Goal: Communication & Community: Answer question/provide support

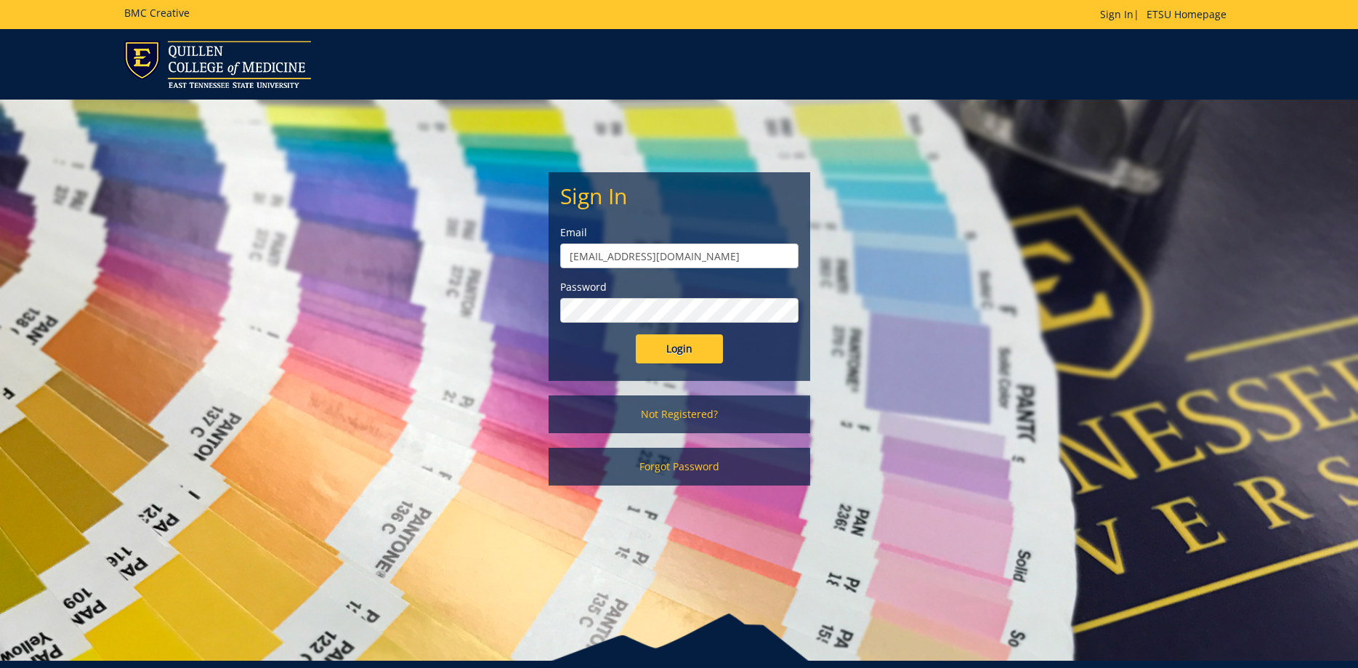
click at [651, 368] on div "Sign In Email allensb@etsu.edu Password Login" at bounding box center [679, 276] width 260 height 207
click at [668, 352] on input "Login" at bounding box center [679, 348] width 87 height 29
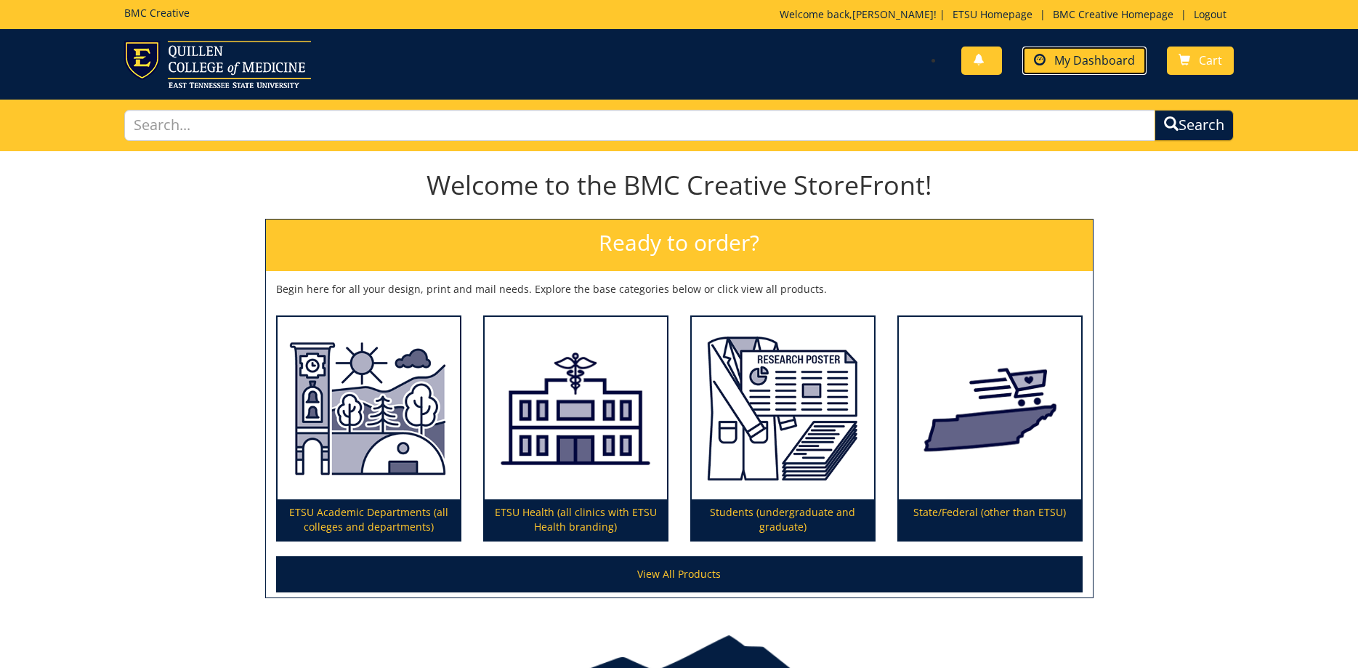
click at [1105, 60] on span "My Dashboard" at bounding box center [1095, 60] width 81 height 16
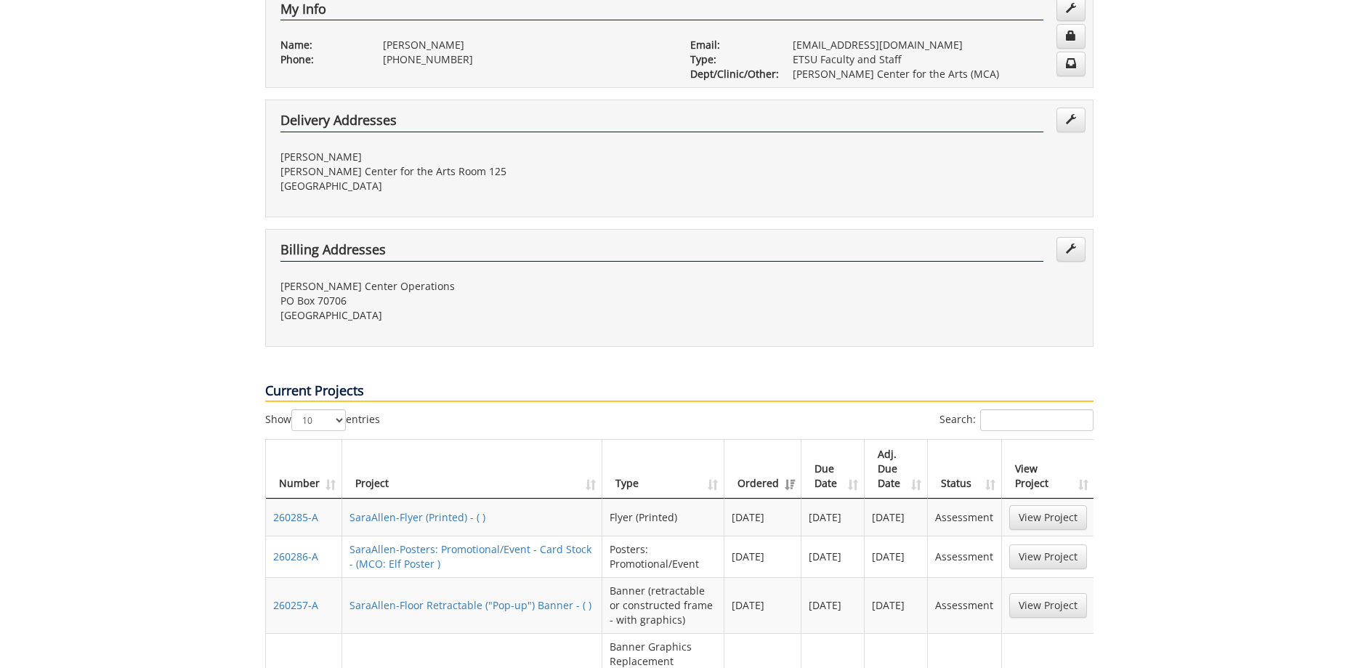
scroll to position [445, 0]
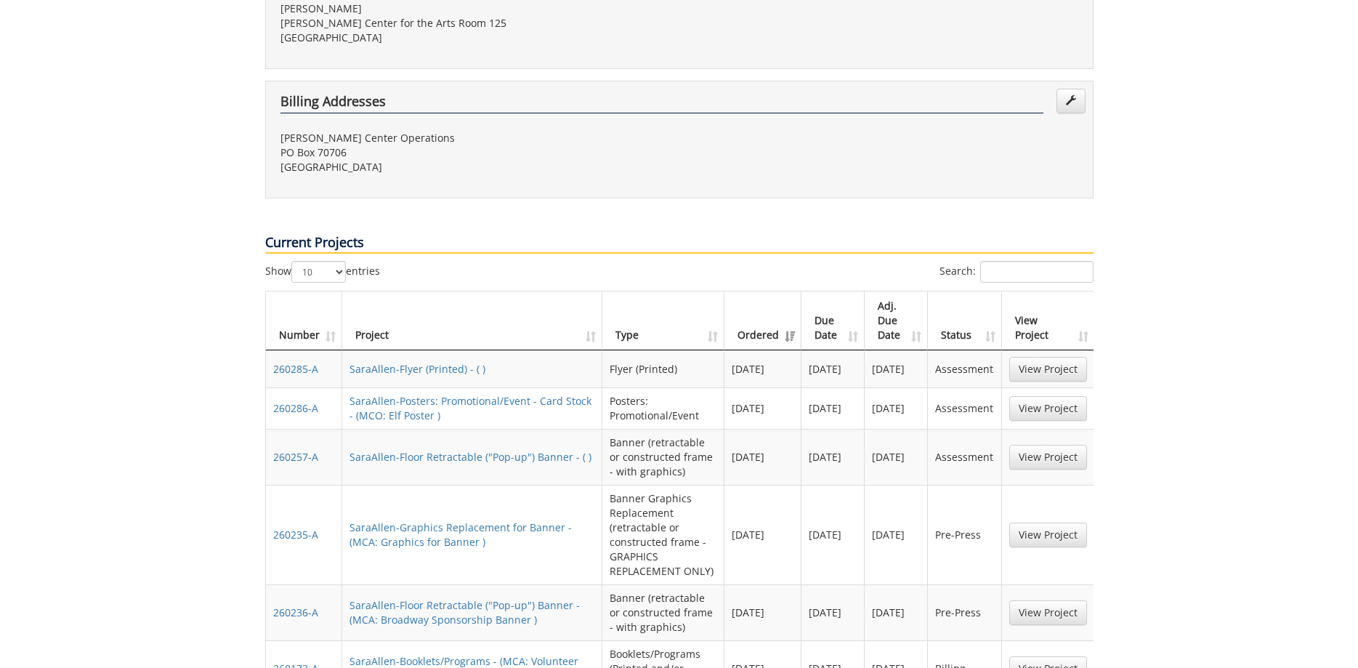
click at [493, 528] on td "SaraAllen-Graphics Replacement for Banner - (MCA: Graphics for Banner )" at bounding box center [472, 535] width 260 height 100
click at [497, 520] on link "SaraAllen-Graphics Replacement for Banner - (MCA: Graphics for Banner )" at bounding box center [461, 534] width 222 height 28
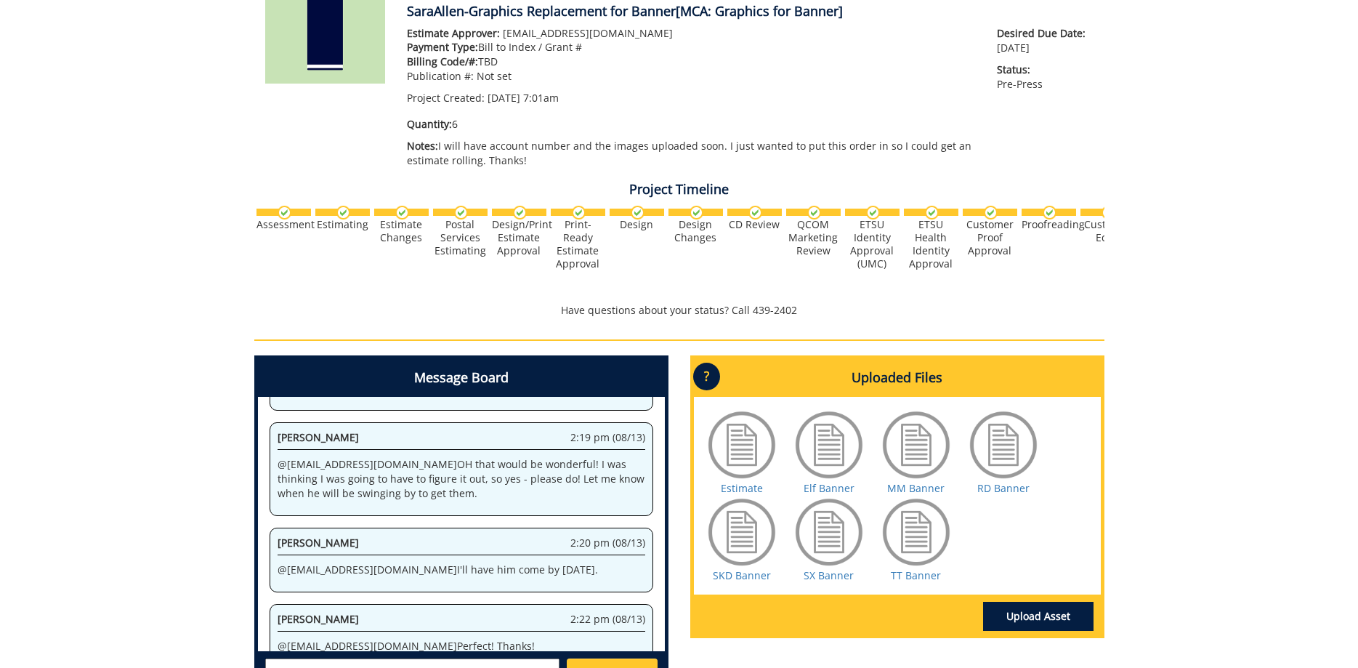
scroll to position [406, 0]
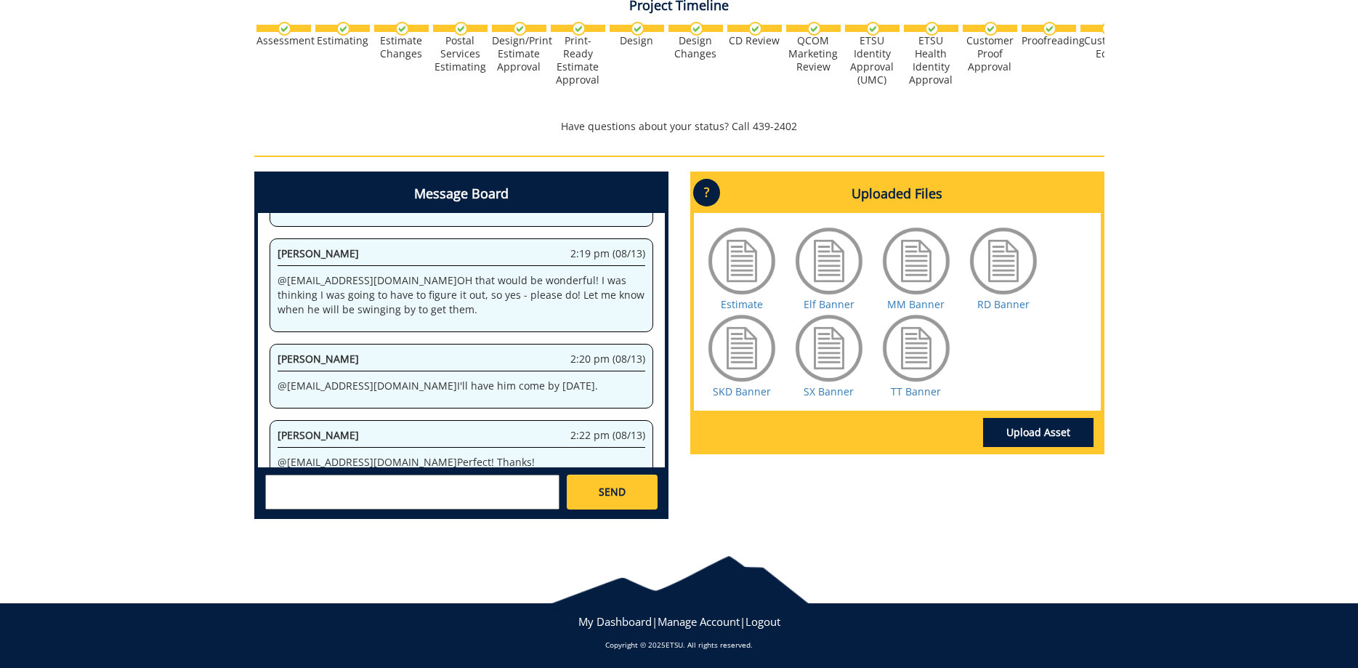
click at [427, 491] on textarea at bounding box center [412, 492] width 294 height 35
type textarea "@conleyga@etsu.edu All banners have been approved so we are good to go! Thanks."
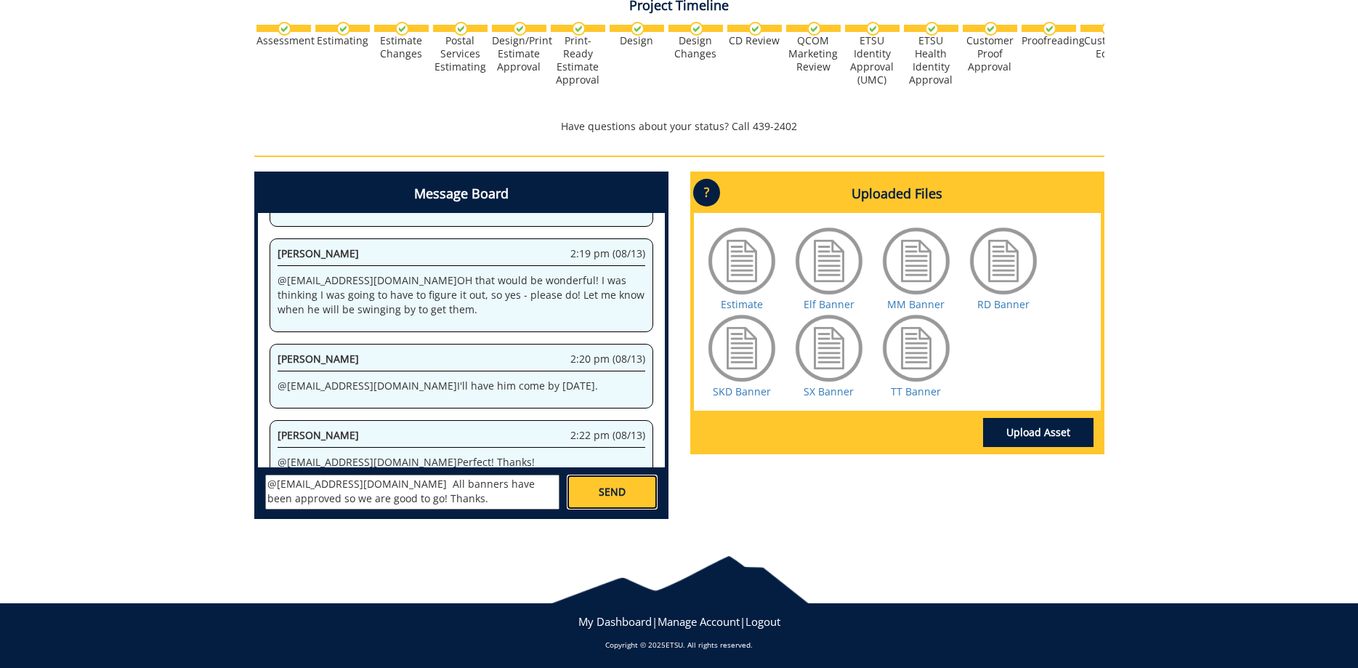
click at [646, 484] on link "SEND" at bounding box center [612, 492] width 90 height 35
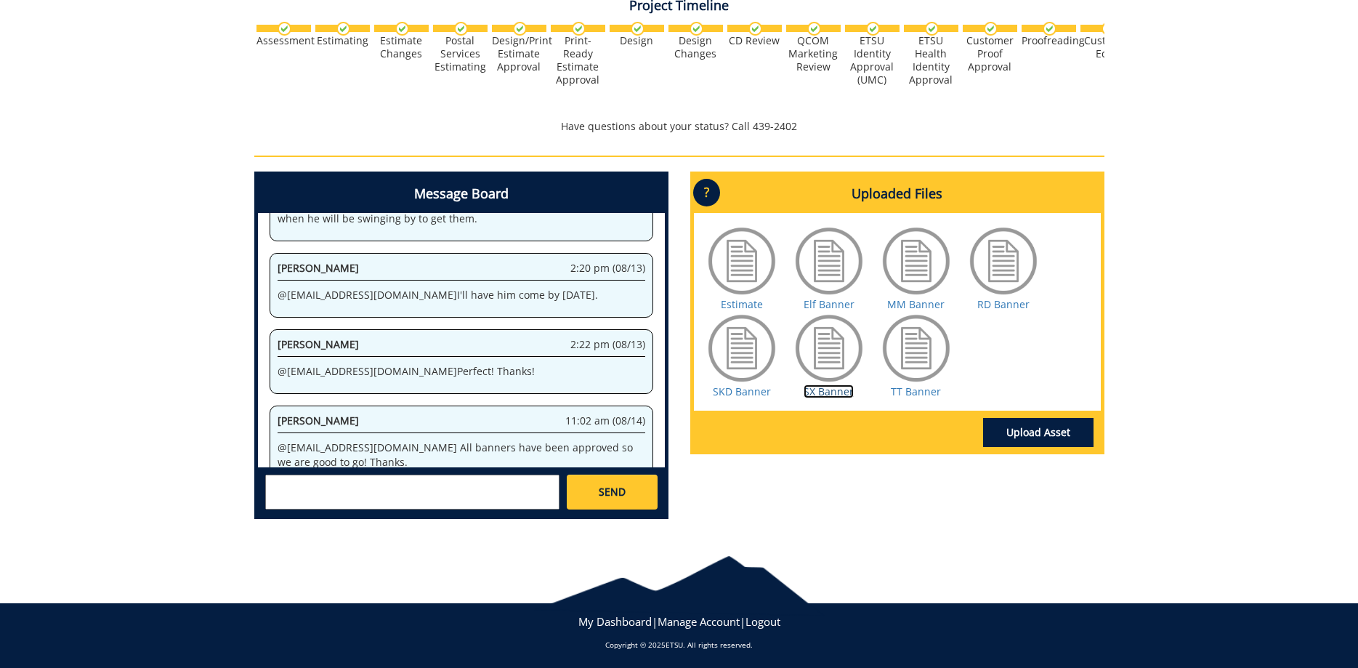
click at [826, 388] on link "SX Banner" at bounding box center [829, 391] width 50 height 14
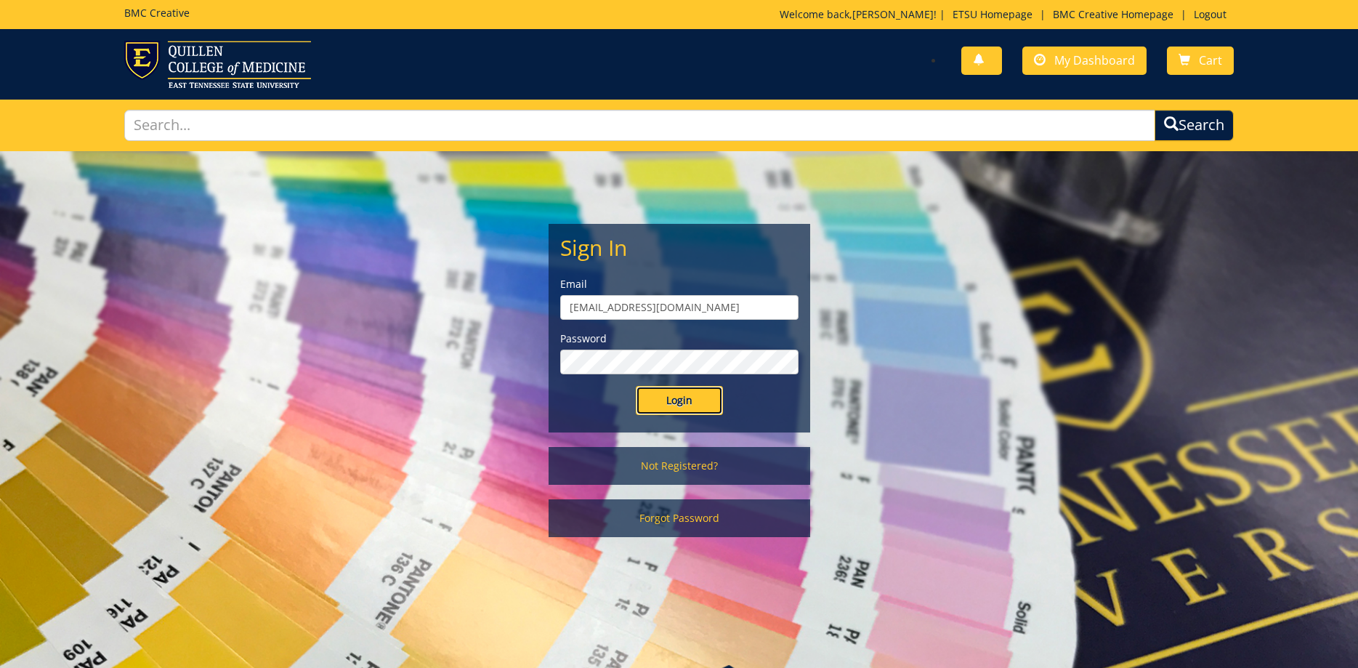
click at [676, 406] on input "Login" at bounding box center [679, 400] width 87 height 29
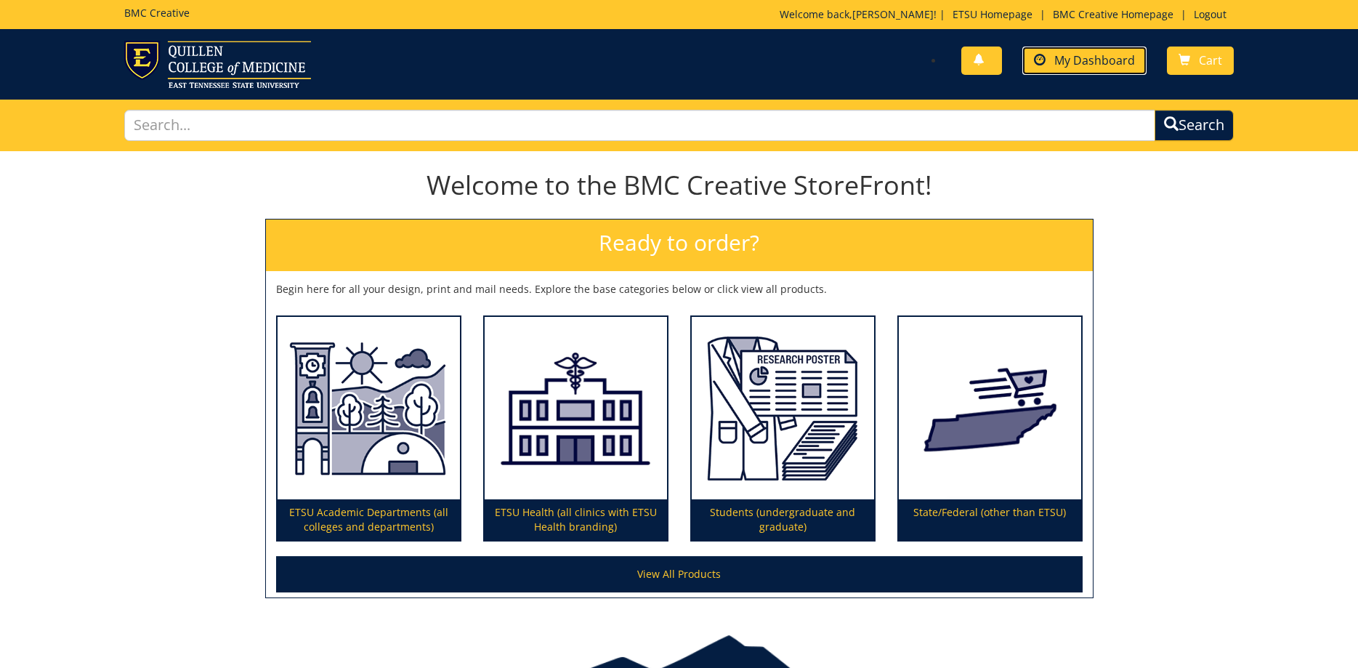
click at [1076, 65] on span "My Dashboard" at bounding box center [1095, 60] width 81 height 16
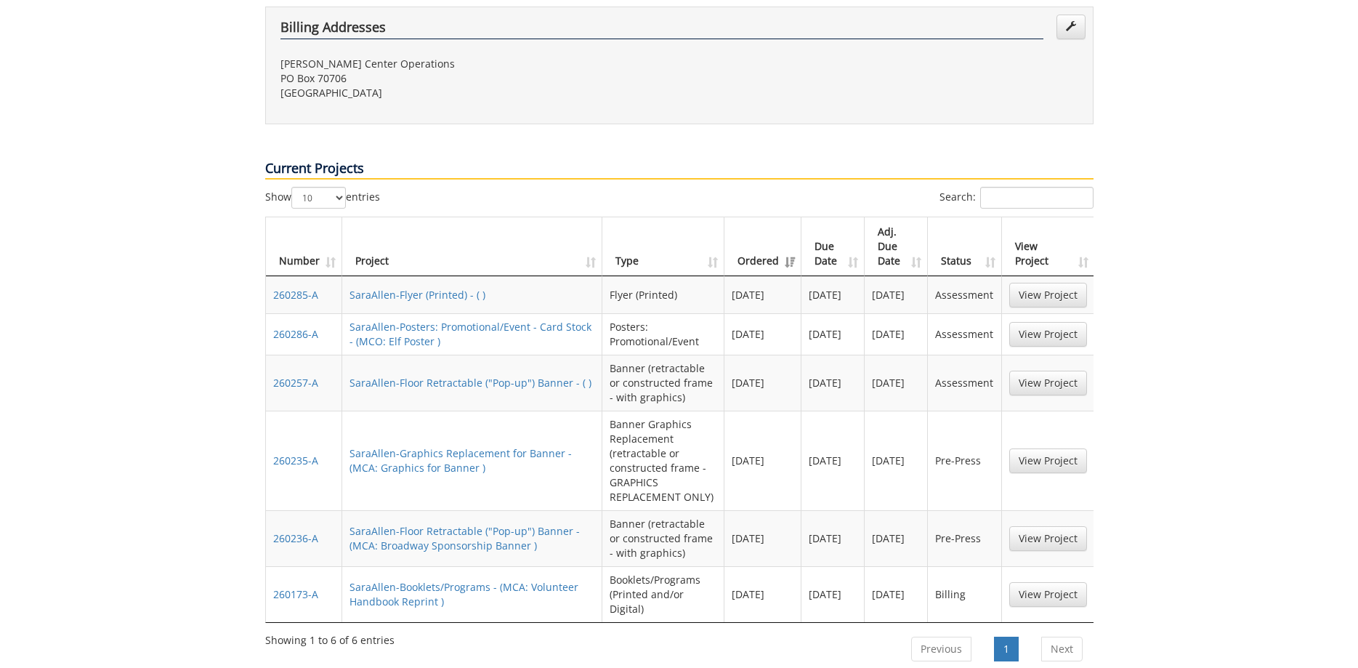
scroll to position [667, 0]
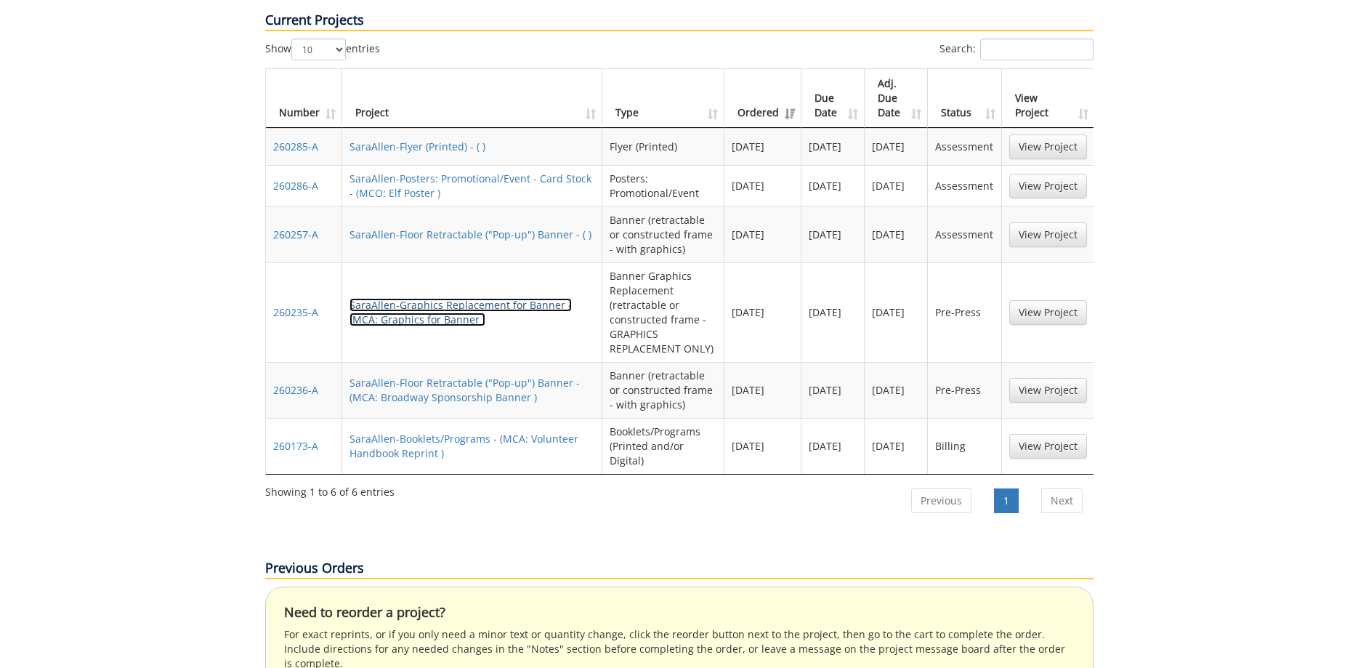
click at [485, 300] on link "SaraAllen-Graphics Replacement for Banner - (MCA: Graphics for Banner )" at bounding box center [461, 312] width 222 height 28
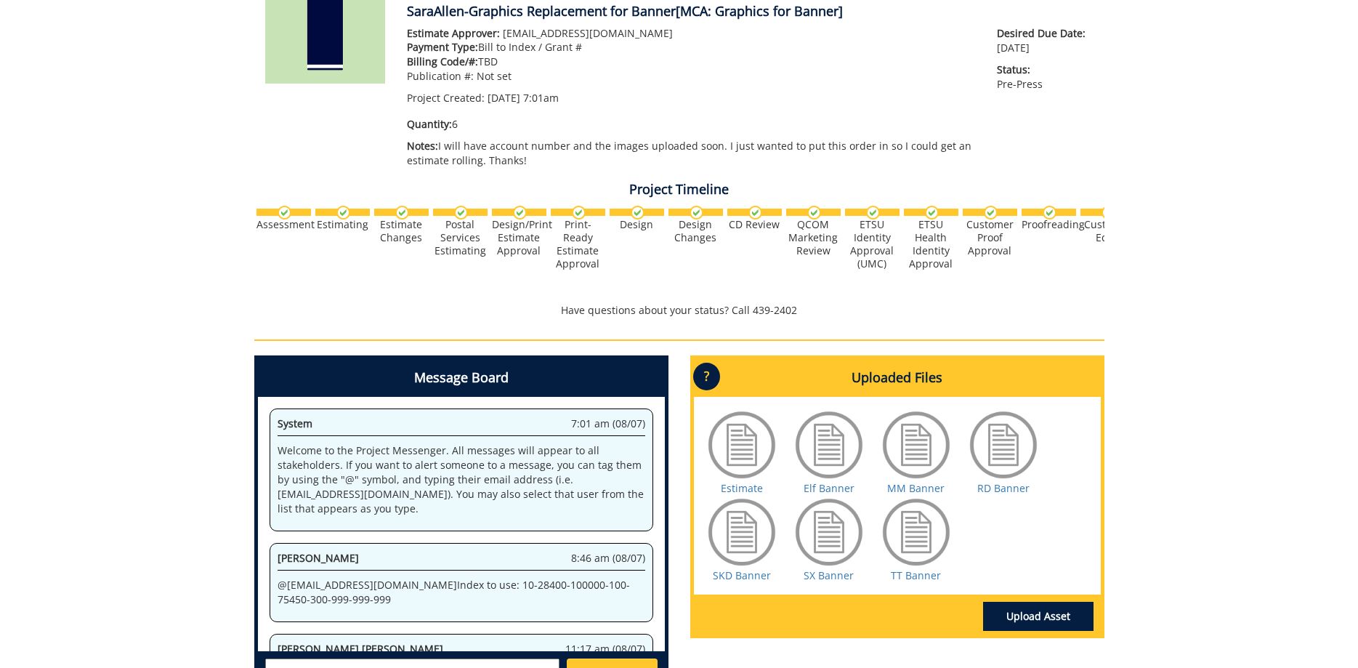
scroll to position [666, 0]
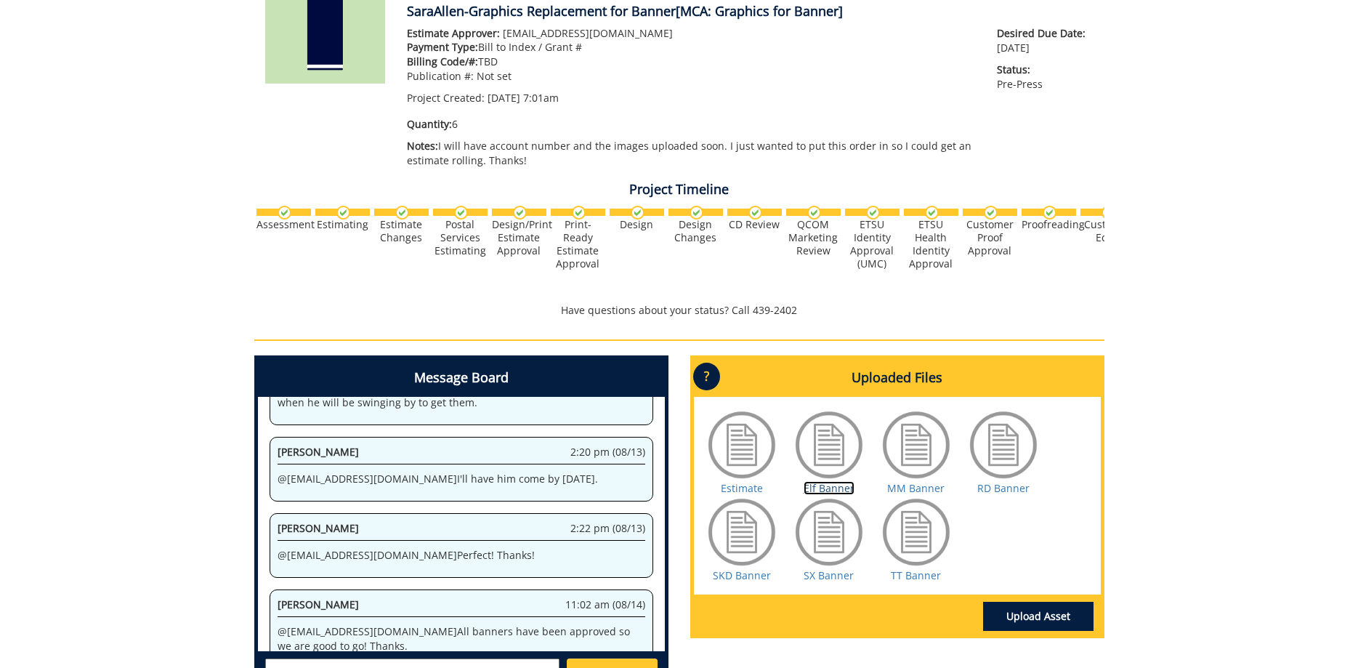
click at [824, 488] on link "Elf Banner" at bounding box center [829, 488] width 51 height 14
click at [902, 493] on link "MM Banner" at bounding box center [915, 488] width 57 height 14
click at [1010, 487] on link "RD Banner" at bounding box center [1004, 488] width 52 height 14
click at [733, 573] on link "SKD Banner" at bounding box center [742, 575] width 58 height 14
click at [820, 570] on link "SX Banner" at bounding box center [829, 575] width 50 height 14
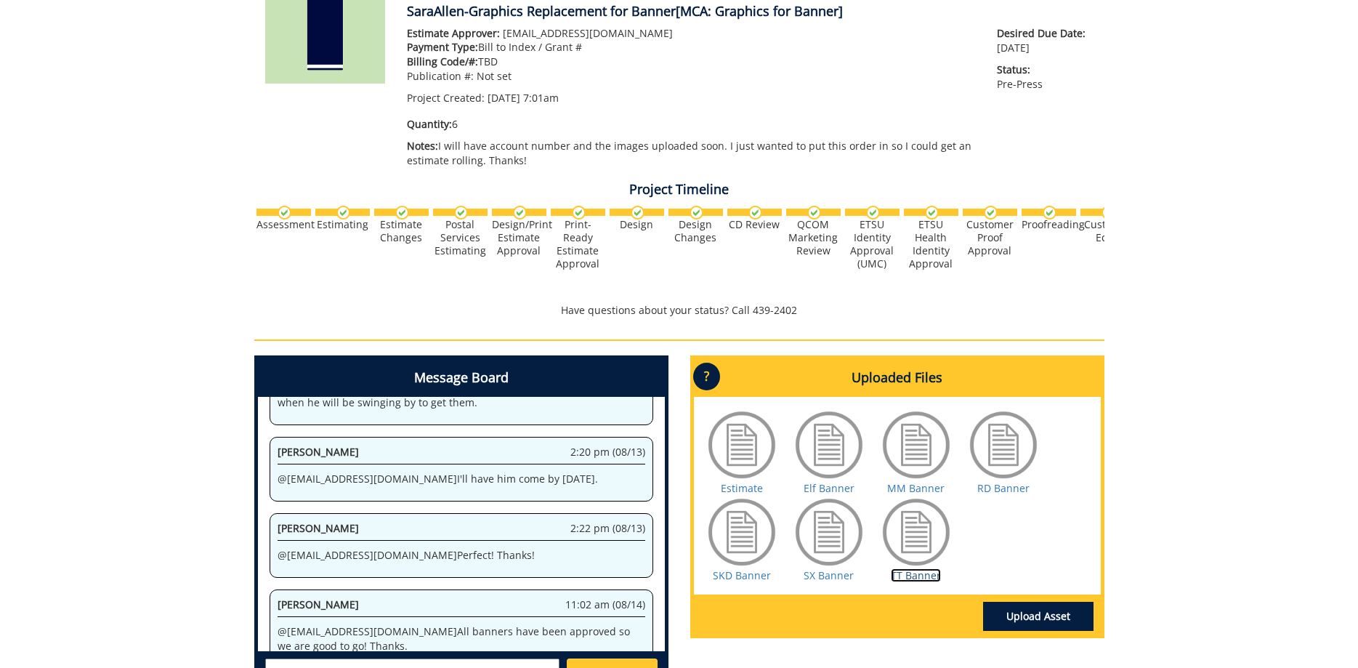
click at [912, 578] on link "TT Banner" at bounding box center [916, 575] width 50 height 14
